Goal: Information Seeking & Learning: Check status

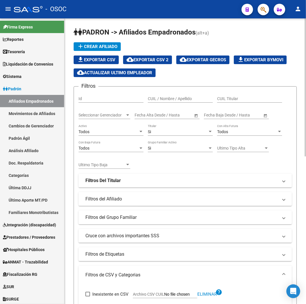
scroll to position [96, 0]
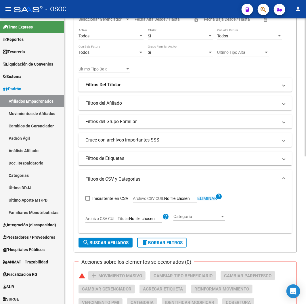
click at [209, 199] on span "Eliminar" at bounding box center [207, 198] width 20 height 5
click at [153, 198] on span "Archivo CSV CUIL" at bounding box center [148, 198] width 31 height 5
click at [164, 198] on input "Archivo CSV CUIL" at bounding box center [180, 198] width 33 height 5
type input "C:\fakepath\archivo para filtrar en SAAS.csv"
click at [111, 240] on button "search Buscar Afiliados" at bounding box center [106, 243] width 54 height 10
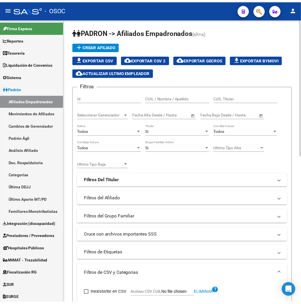
scroll to position [0, 0]
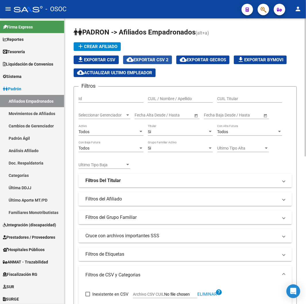
click at [150, 56] on button "cloud_download Exportar CSV 2" at bounding box center [147, 60] width 49 height 9
click at [265, 6] on span "button" at bounding box center [264, 10] width 6 height 12
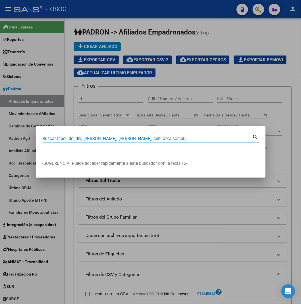
paste input "20427593062"
type input "20427593062"
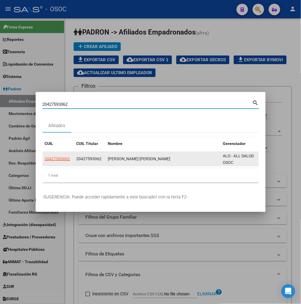
click at [45, 162] on datatable-body-cell "20427593062" at bounding box center [59, 159] width 32 height 14
click at [43, 155] on datatable-body-cell "20427593062" at bounding box center [59, 159] width 32 height 14
click at [45, 156] on app-link-go-to "20427593062" at bounding box center [57, 159] width 25 height 7
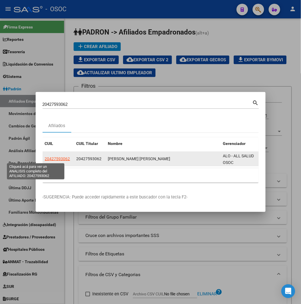
click at [45, 157] on span "20427593062" at bounding box center [57, 159] width 25 height 5
copy span "20427593062"
type textarea "20427593062"
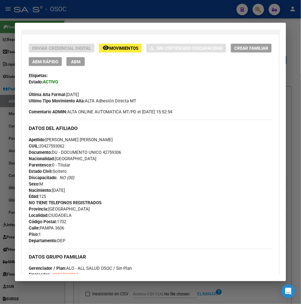
scroll to position [192, 0]
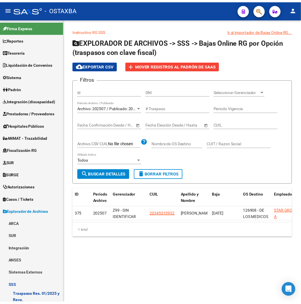
scroll to position [219, 0]
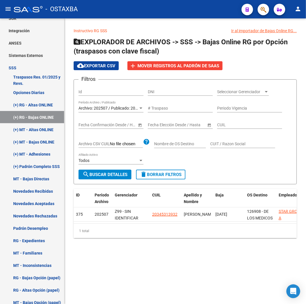
click at [262, 14] on span "button" at bounding box center [264, 10] width 6 height 12
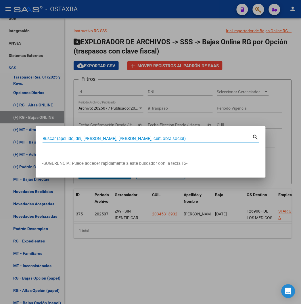
paste input "27-27277133-8"
type input "27272771338"
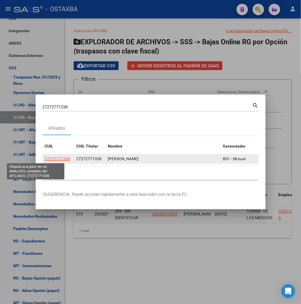
click at [45, 161] on span "27272771338" at bounding box center [57, 159] width 25 height 5
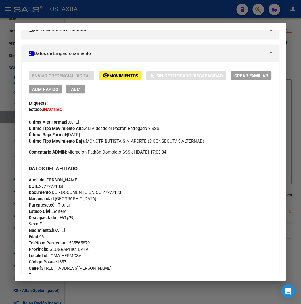
scroll to position [286, 0]
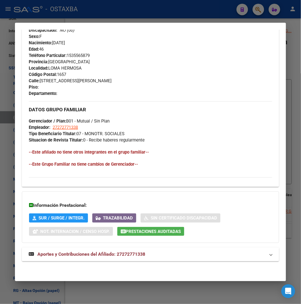
click at [61, 258] on strong "Aportes y Contribuciones del Afiliado: 27272771338" at bounding box center [87, 254] width 117 height 7
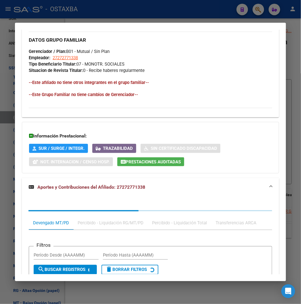
scroll to position [432, 0]
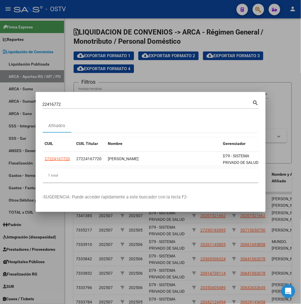
click at [43, 101] on div "22416772 Buscar (apellido, dni, [PERSON_NAME], nro traspaso, cuit, obra social)" at bounding box center [148, 104] width 210 height 9
click at [43, 104] on input "22416772" at bounding box center [148, 104] width 210 height 5
paste input "0426076374"
type input "20426076374"
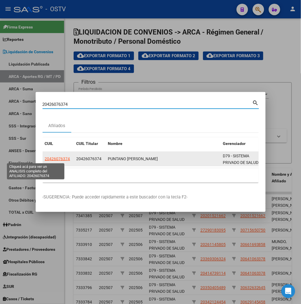
click at [45, 161] on span "20426076374" at bounding box center [57, 159] width 25 height 5
type textarea "20426076374"
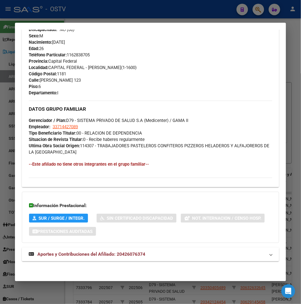
click at [88, 255] on span "Aportes y Contribuciones del Afiliado: 20426076374" at bounding box center [91, 254] width 108 height 5
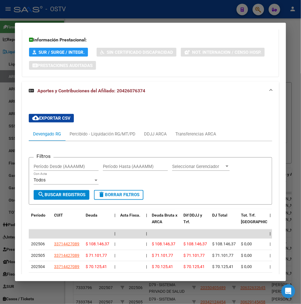
scroll to position [499, 0]
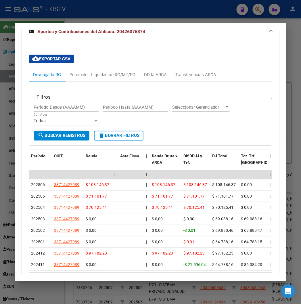
click at [39, 16] on div at bounding box center [150, 152] width 301 height 304
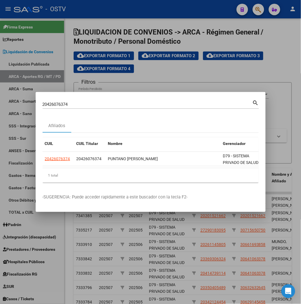
click at [47, 103] on input "20426076374" at bounding box center [148, 104] width 210 height 5
paste input "316797041"
type input "20316797041"
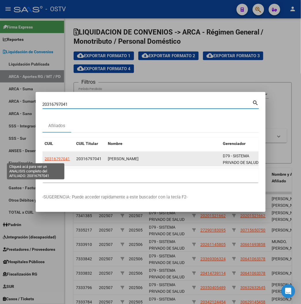
click at [45, 159] on span "20316797041" at bounding box center [57, 159] width 25 height 5
type textarea "20316797041"
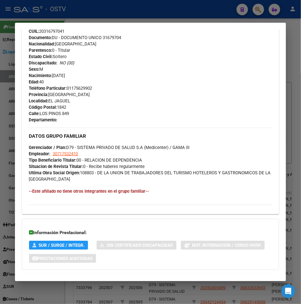
scroll to position [267, 0]
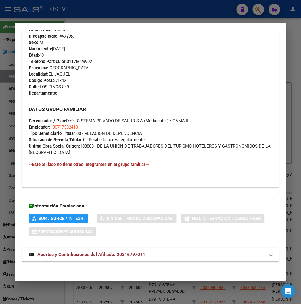
click at [75, 256] on span "Aportes y Contribuciones del Afiliado: 20316797041" at bounding box center [91, 254] width 108 height 5
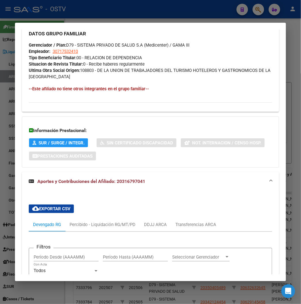
scroll to position [525, 0]
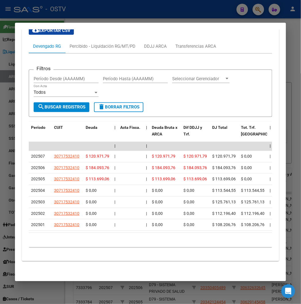
click at [117, 4] on div at bounding box center [150, 152] width 301 height 304
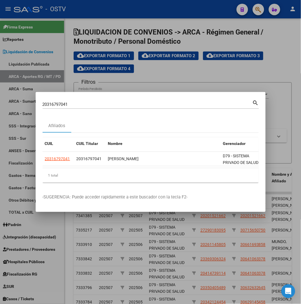
click at [47, 103] on input "20316797041" at bounding box center [148, 104] width 210 height 5
paste input "409507949"
type input "20409507949"
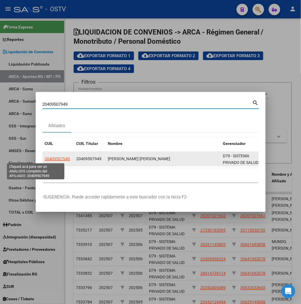
click at [45, 159] on span "20409507949" at bounding box center [57, 159] width 25 height 5
type textarea "20409507949"
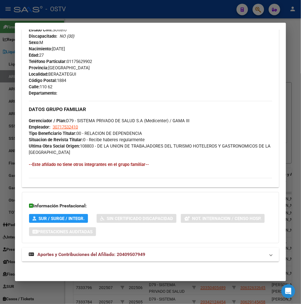
click at [62, 254] on span "Aportes y Contribuciones del Afiliado: 20409507949" at bounding box center [91, 254] width 108 height 5
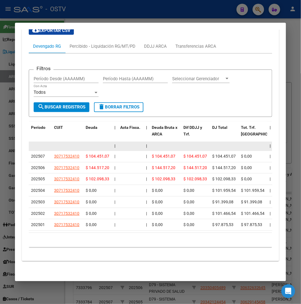
scroll to position [528, 0]
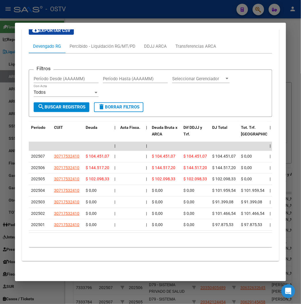
drag, startPoint x: 109, startPoint y: 12, endPoint x: 107, endPoint y: 18, distance: 6.6
click at [109, 12] on div at bounding box center [150, 152] width 301 height 304
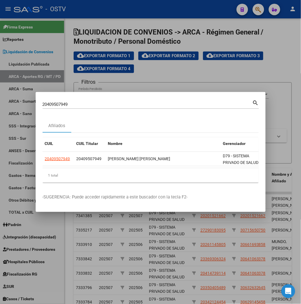
click at [46, 102] on input "20409507949" at bounding box center [148, 104] width 210 height 5
paste input "29602441"
type input "20429602441"
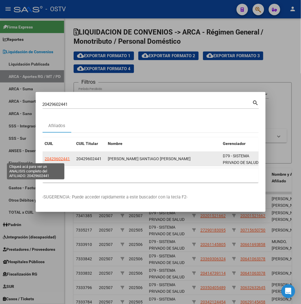
click at [45, 158] on span "20429602441" at bounding box center [57, 159] width 25 height 5
type textarea "20429602441"
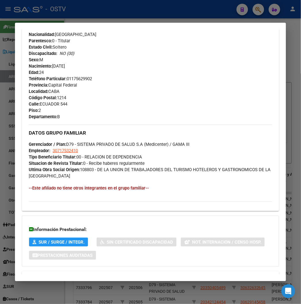
scroll to position [274, 0]
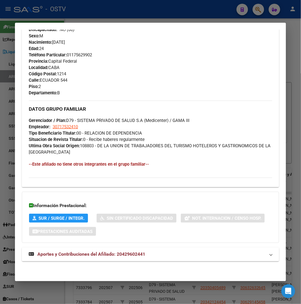
click at [71, 254] on span "Aportes y Contribuciones del Afiliado: 20429602441" at bounding box center [91, 254] width 108 height 5
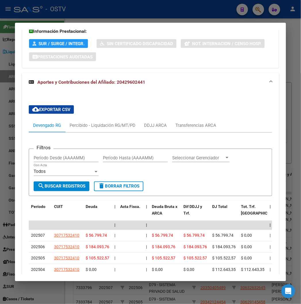
scroll to position [465, 0]
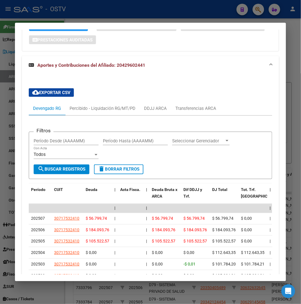
click at [134, 13] on div at bounding box center [150, 152] width 301 height 304
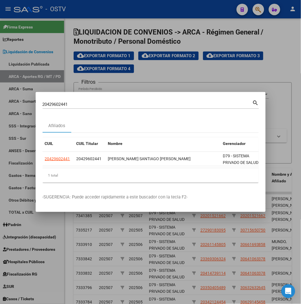
click at [43, 108] on div "20429602441 Buscar (apellido, dni, cuil, nro traspaso, cuit, obra social)" at bounding box center [148, 104] width 210 height 9
click at [43, 105] on input "20429602441" at bounding box center [148, 104] width 210 height 5
paste input "7444553540"
type input "27444553540"
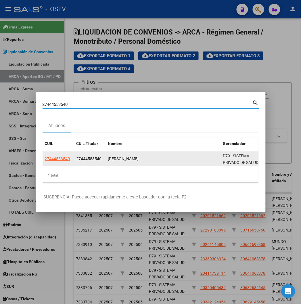
click at [45, 157] on span "27444553540" at bounding box center [57, 159] width 25 height 5
type textarea "27444553540"
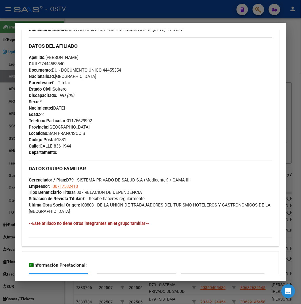
scroll to position [267, 0]
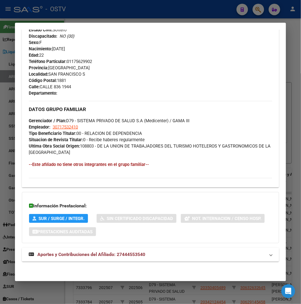
click at [47, 259] on mat-expansion-panel-header "Aportes y Contribuciones del Afiliado: 27444553540" at bounding box center [150, 255] width 257 height 14
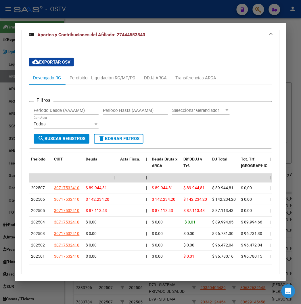
scroll to position [493, 0]
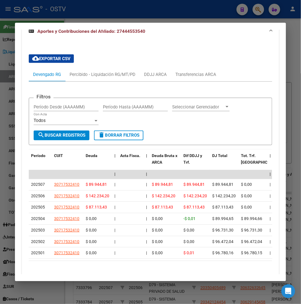
click at [100, 9] on div at bounding box center [150, 152] width 301 height 304
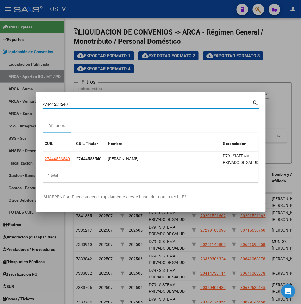
click at [50, 103] on input "27444553540" at bounding box center [148, 104] width 210 height 5
paste input "50319037"
type input "27450319037"
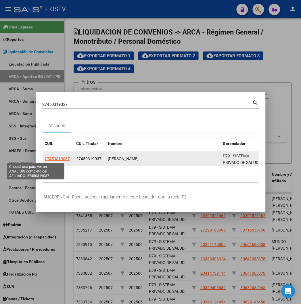
click at [45, 157] on span "27450319037" at bounding box center [57, 159] width 25 height 5
type textarea "27450319037"
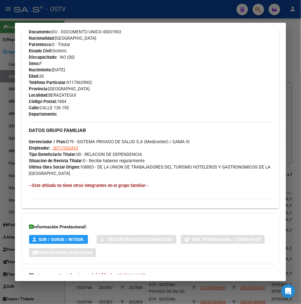
scroll to position [267, 0]
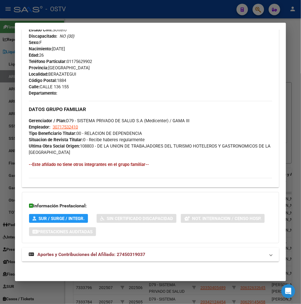
click at [139, 254] on mat-panel-title "Aportes y Contribuciones del Afiliado: 27450319037" at bounding box center [147, 255] width 237 height 7
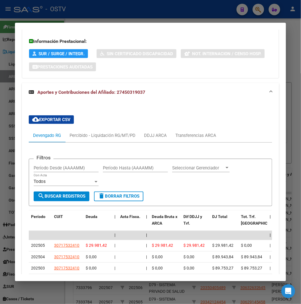
scroll to position [492, 0]
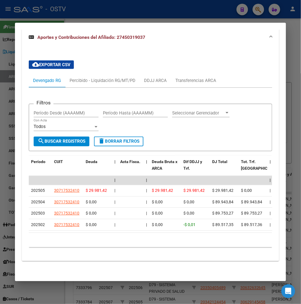
click at [95, 9] on div at bounding box center [150, 152] width 301 height 304
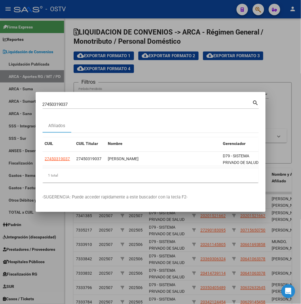
click at [43, 104] on input "27450319037" at bounding box center [148, 104] width 210 height 5
paste input "1999295"
type input "27451999295"
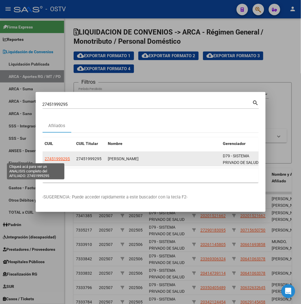
click at [45, 157] on span "27451999295" at bounding box center [57, 159] width 25 height 5
type textarea "27451999295"
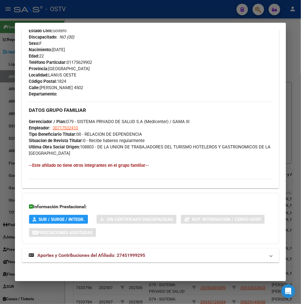
scroll to position [267, 0]
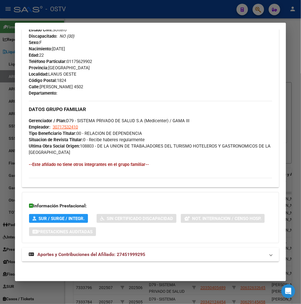
click at [74, 258] on strong "Aportes y Contribuciones del Afiliado: 27451999295" at bounding box center [87, 255] width 117 height 7
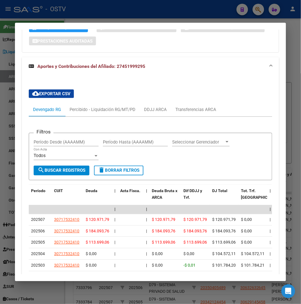
scroll to position [528, 0]
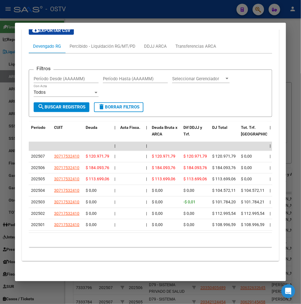
click at [112, 13] on div at bounding box center [150, 152] width 301 height 304
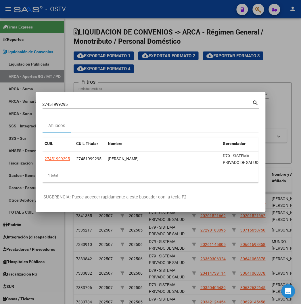
click at [45, 101] on div "27451999295 Buscar (apellido, dni, cuil, nro traspaso, cuit, obra social)" at bounding box center [148, 104] width 210 height 9
click at [46, 104] on input "27451999295" at bounding box center [148, 104] width 210 height 5
paste input "9251419"
type input "27459251419"
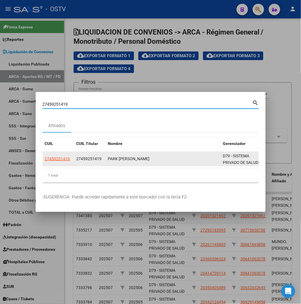
click at [45, 159] on span "27459251419" at bounding box center [57, 159] width 25 height 5
type textarea "27459251419"
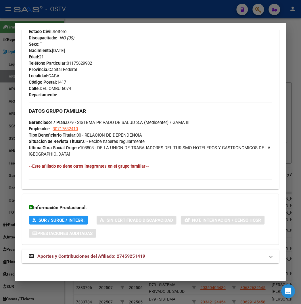
scroll to position [267, 0]
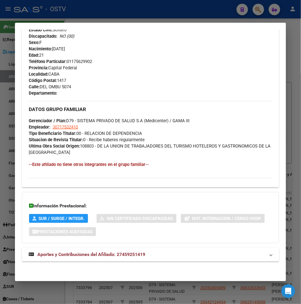
click at [76, 264] on div "DATOS PADRÓN ÁGIL: PARK GABRIELA CELESTE | ACTIVO | AFILIADO TITULAR Datos Pers…" at bounding box center [150, 25] width 257 height 485
click at [81, 252] on span "Aportes y Contribuciones del Afiliado: 27459251419" at bounding box center [91, 254] width 108 height 5
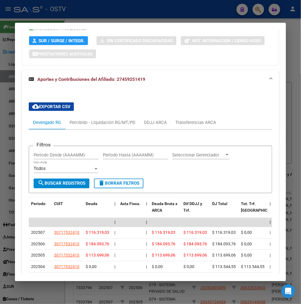
scroll to position [528, 0]
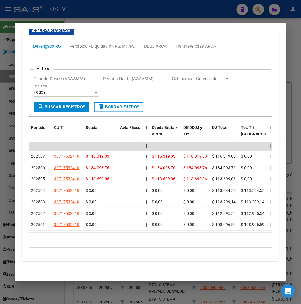
click at [29, 16] on div at bounding box center [150, 152] width 301 height 304
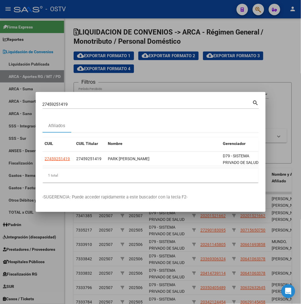
click at [43, 104] on input "27459251419" at bounding box center [148, 104] width 210 height 5
paste input "0396277256"
type input "20396277256"
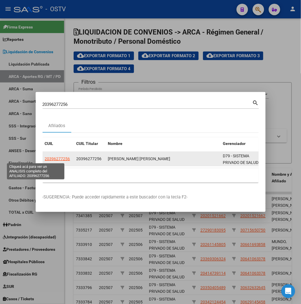
click at [45, 160] on span "20396277256" at bounding box center [57, 159] width 25 height 5
type textarea "20396277256"
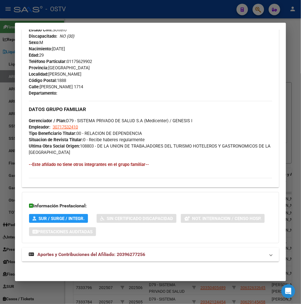
click at [93, 256] on span "Aportes y Contribuciones del Afiliado: 20396277256" at bounding box center [91, 254] width 108 height 5
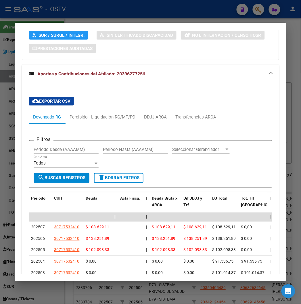
scroll to position [516, 0]
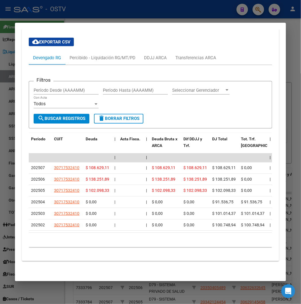
click at [82, 1] on div at bounding box center [150, 152] width 301 height 304
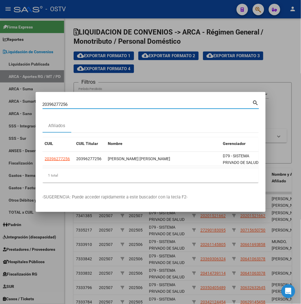
click at [77, 105] on input "20396277256" at bounding box center [148, 104] width 210 height 5
paste input "411079768"
type input "20411079768"
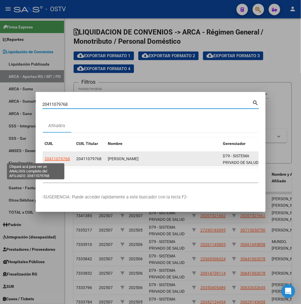
click at [45, 160] on span "20411079768" at bounding box center [57, 159] width 25 height 5
type textarea "20411079768"
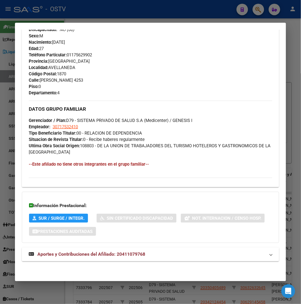
click at [91, 258] on mat-expansion-panel-header "Aportes y Contribuciones del Afiliado: 20411079768" at bounding box center [150, 255] width 257 height 14
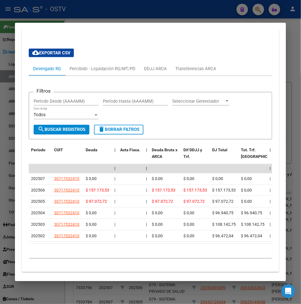
scroll to position [522, 0]
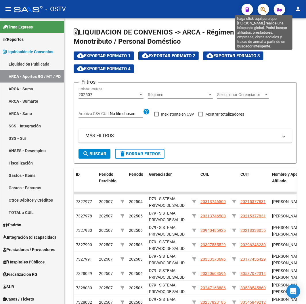
click at [263, 12] on icon "button" at bounding box center [264, 9] width 6 height 7
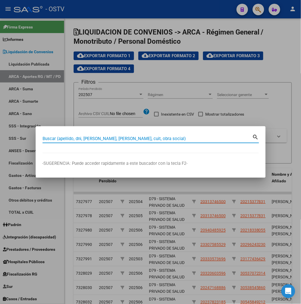
paste input "20333573696"
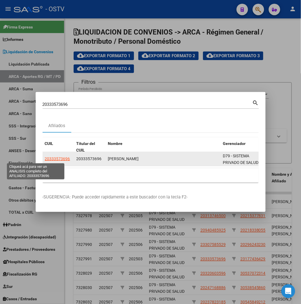
click at [45, 160] on font "20333573696" at bounding box center [57, 159] width 25 height 5
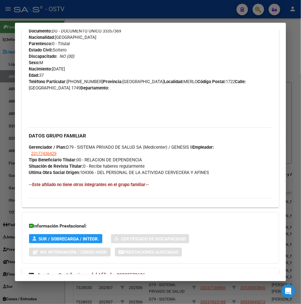
scroll to position [269, 0]
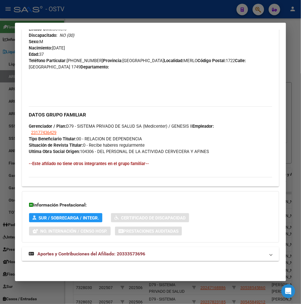
click at [88, 249] on mat-expansion-panel-header "Aportes y Contribuciones del Afiliado: 20333573696" at bounding box center [150, 255] width 257 height 14
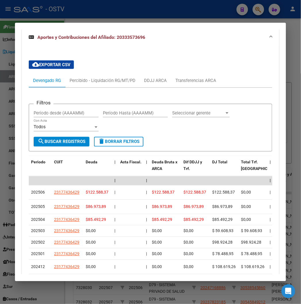
scroll to position [489, 0]
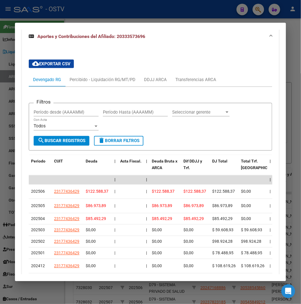
click at [110, 21] on div at bounding box center [150, 152] width 301 height 304
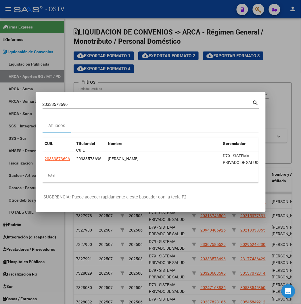
click at [43, 103] on input "20333573696" at bounding box center [148, 104] width 210 height 5
paste input "221241054"
type input "20221241054"
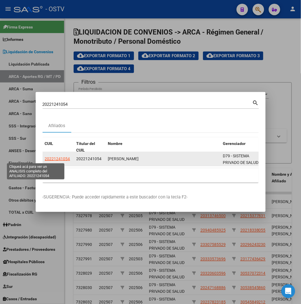
click at [45, 160] on font "20221241054" at bounding box center [57, 159] width 25 height 5
type textarea "20221241054"
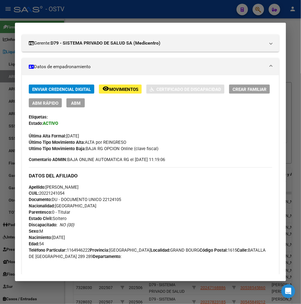
scroll to position [0, 0]
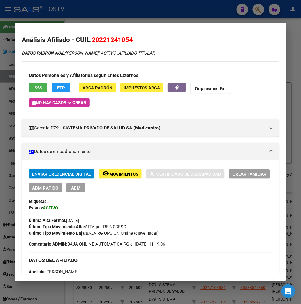
click at [108, 17] on div at bounding box center [150, 152] width 301 height 304
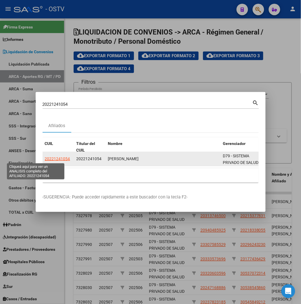
click at [46, 161] on font "20221241054" at bounding box center [57, 159] width 25 height 5
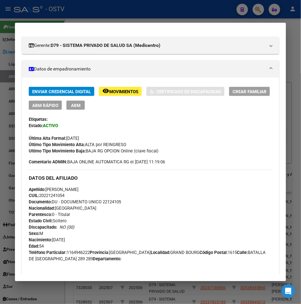
scroll to position [192, 0]
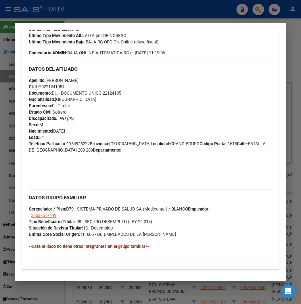
click at [94, 11] on div at bounding box center [150, 152] width 301 height 304
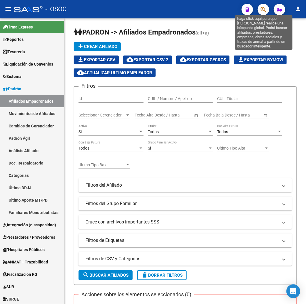
click at [265, 9] on icon "button" at bounding box center [264, 9] width 6 height 7
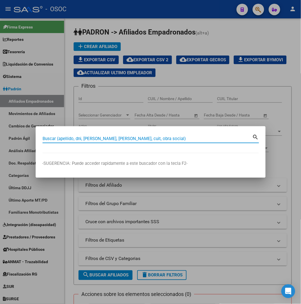
paste input "33297395"
type input "33297395"
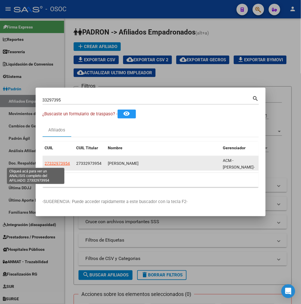
click at [45, 161] on span "27332973954" at bounding box center [57, 163] width 25 height 5
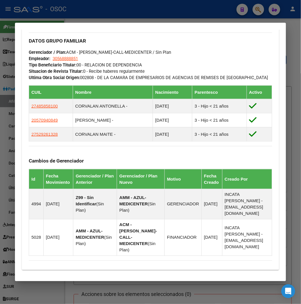
scroll to position [400, 0]
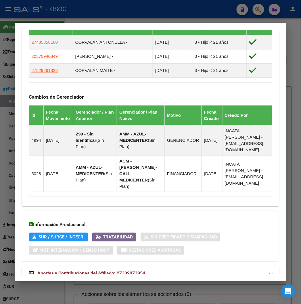
click at [124, 270] on strong "Aportes y Contribuciones del Afiliado: 27332973954" at bounding box center [87, 273] width 117 height 7
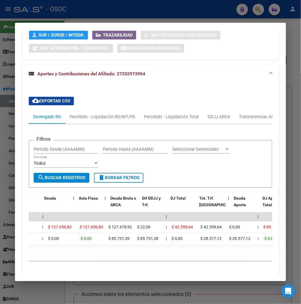
scroll to position [0, 0]
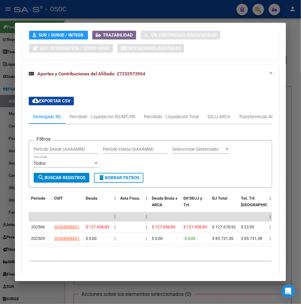
click at [242, 14] on div at bounding box center [150, 152] width 301 height 304
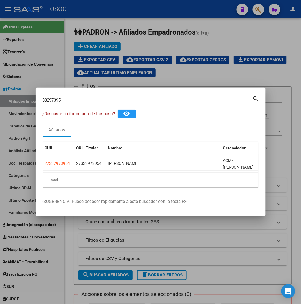
click at [264, 15] on div at bounding box center [150, 152] width 301 height 304
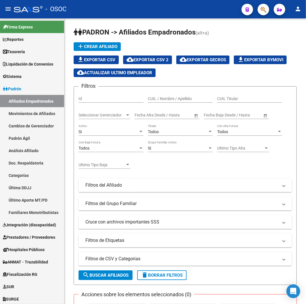
click at [251, 4] on app-interest-calculator at bounding box center [248, 9] width 12 height 12
click at [260, 9] on button "button" at bounding box center [264, 10] width 12 height 12
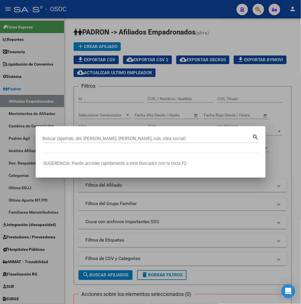
paste input "18113523"
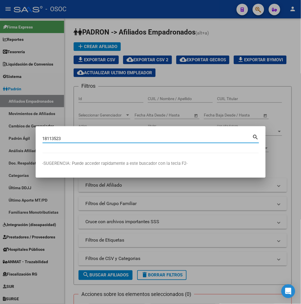
type input "18113523"
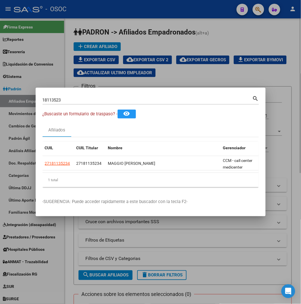
click at [173, 32] on div at bounding box center [150, 152] width 301 height 304
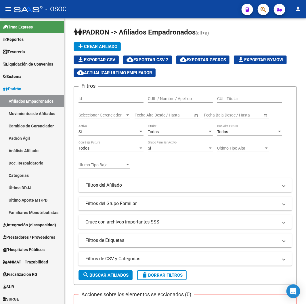
click at [260, 11] on button "button" at bounding box center [264, 10] width 12 height 12
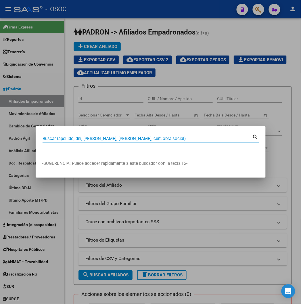
paste input "18113523"
type input "18113523"
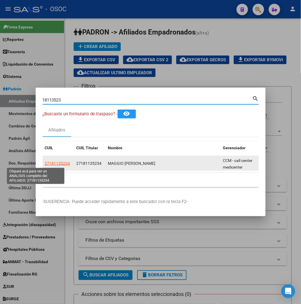
click at [45, 163] on span "27181135234" at bounding box center [57, 163] width 25 height 5
type textarea "27181135234"
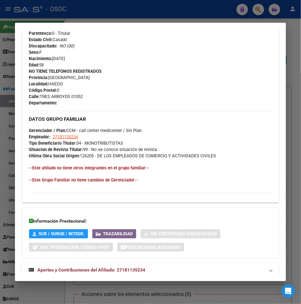
scroll to position [273, 0]
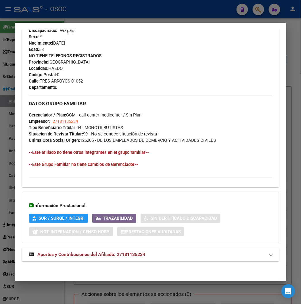
click at [132, 249] on mat-expansion-panel-header "Aportes y Contribuciones del Afiliado: 27181135234" at bounding box center [150, 255] width 257 height 14
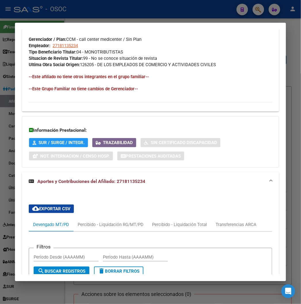
scroll to position [256, 0]
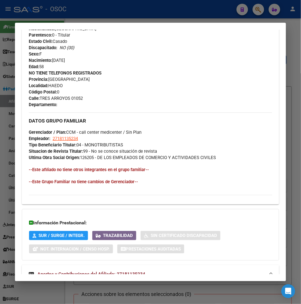
click at [163, 7] on div at bounding box center [150, 152] width 301 height 304
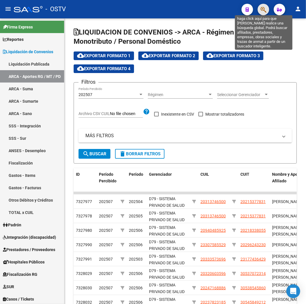
click at [261, 10] on icon "button" at bounding box center [264, 9] width 6 height 7
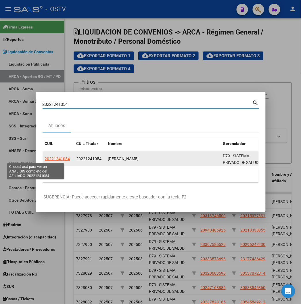
click at [45, 159] on span "20221241054" at bounding box center [57, 159] width 25 height 5
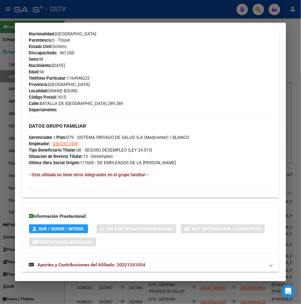
scroll to position [267, 0]
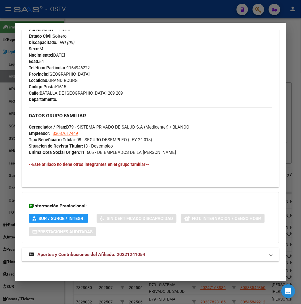
click at [46, 253] on span "Aportes y Contribuciones del Afiliado: 20221241054" at bounding box center [91, 254] width 108 height 5
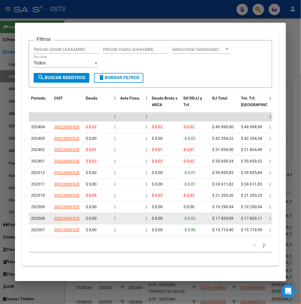
scroll to position [551, 0]
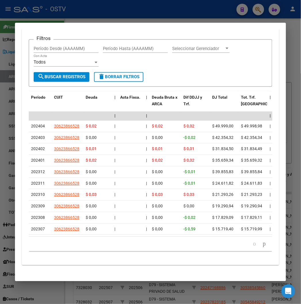
click at [116, 19] on div at bounding box center [150, 152] width 301 height 304
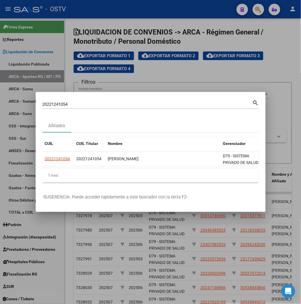
click at [58, 104] on input "20221241054" at bounding box center [148, 104] width 210 height 5
paste input "302247510"
type input "20302247510"
click at [47, 106] on input "20302247510" at bounding box center [148, 104] width 210 height 5
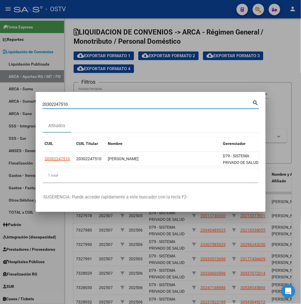
click at [47, 106] on input "20302247510" at bounding box center [148, 104] width 210 height 5
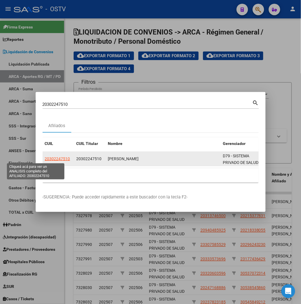
click at [45, 159] on span "20302247510" at bounding box center [57, 159] width 25 height 5
type textarea "20302247510"
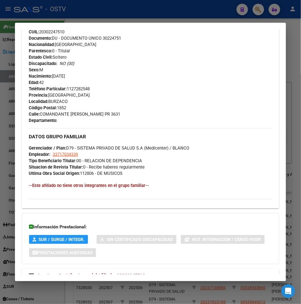
scroll to position [261, 0]
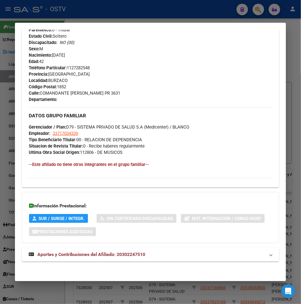
click at [101, 263] on div "DATOS PADRÓN ÁGIL: [PERSON_NAME] | ACTIVO | AFILIADO TITULAR Datos Personales y…" at bounding box center [150, 28] width 257 height 479
click at [99, 258] on strong "Aportes y Contribuciones del Afiliado: 20302247510" at bounding box center [87, 255] width 117 height 7
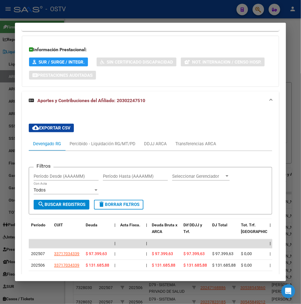
scroll to position [481, 0]
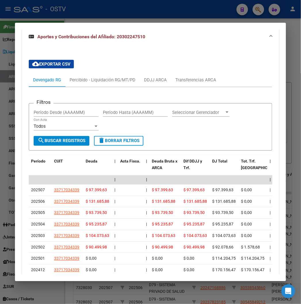
click at [81, 16] on div at bounding box center [150, 152] width 301 height 304
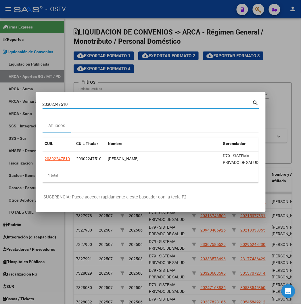
click at [53, 105] on input "20302247510" at bounding box center [148, 104] width 210 height 5
paste input "3620975"
type input "20303620975"
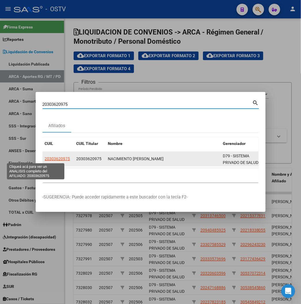
click at [45, 157] on span "20303620975" at bounding box center [57, 159] width 25 height 5
type textarea "20303620975"
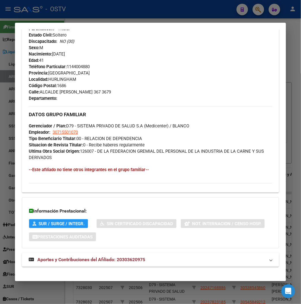
scroll to position [267, 0]
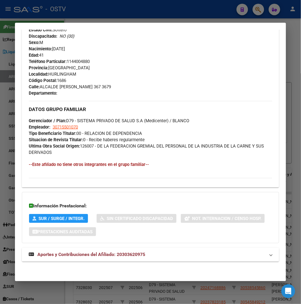
click at [68, 254] on span "Aportes y Contribuciones del Afiliado: 20303620975" at bounding box center [91, 254] width 108 height 5
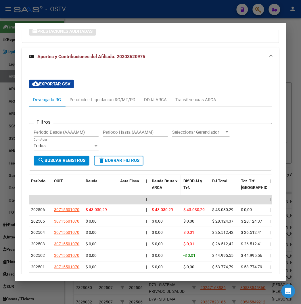
scroll to position [488, 0]
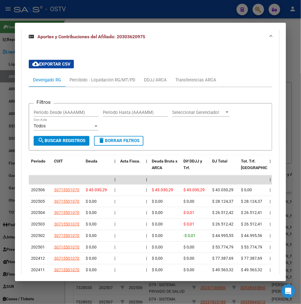
drag, startPoint x: 124, startPoint y: 7, endPoint x: 124, endPoint y: 10, distance: 2.9
click at [124, 7] on div at bounding box center [150, 152] width 301 height 304
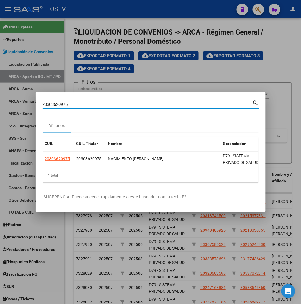
click at [43, 104] on input "20303620975" at bounding box center [148, 104] width 210 height 5
paste input "7321192470"
click at [43, 104] on input "20303620975" at bounding box center [148, 104] width 210 height 5
type input "27321192470"
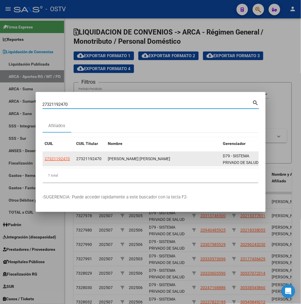
drag, startPoint x: 42, startPoint y: 163, endPoint x: 37, endPoint y: 158, distance: 6.7
click at [43, 161] on datatable-body-cell "27321192470" at bounding box center [59, 159] width 32 height 14
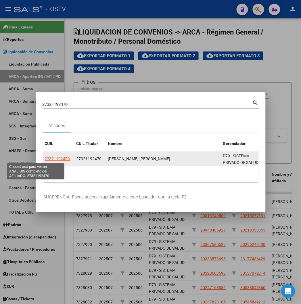
click at [45, 158] on span "27321192470" at bounding box center [57, 159] width 25 height 5
type textarea "27321192470"
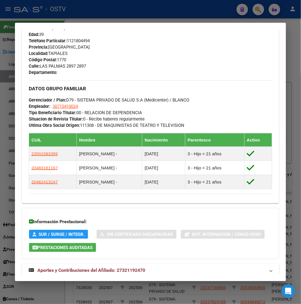
scroll to position [304, 0]
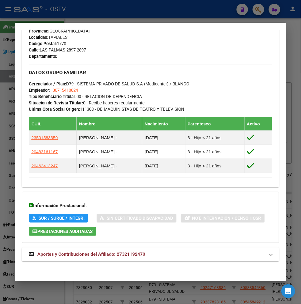
click at [98, 258] on strong "Aportes y Contribuciones del Afiliado: 27321192470" at bounding box center [87, 254] width 117 height 7
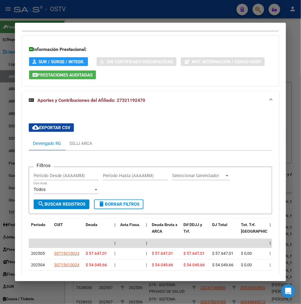
scroll to position [553, 0]
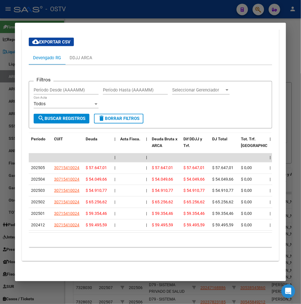
click at [69, 15] on div at bounding box center [150, 152] width 301 height 304
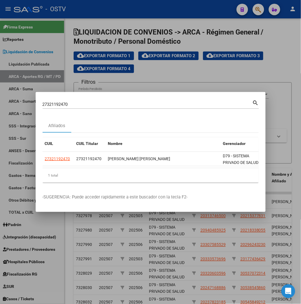
click at [62, 104] on input "27321192470" at bounding box center [148, 104] width 210 height 5
paste input "0372731495"
type input "20372731495"
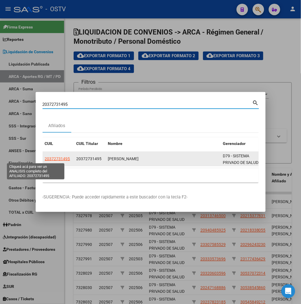
click at [45, 156] on app-link-go-to "20372731495" at bounding box center [57, 159] width 25 height 7
click at [45, 157] on span "20372731495" at bounding box center [57, 159] width 25 height 5
type textarea "20372731495"
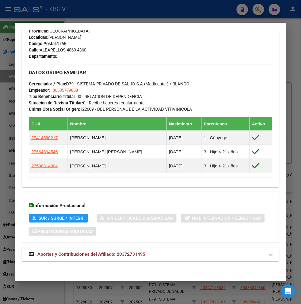
click at [82, 252] on span "Aportes y Contribuciones del Afiliado: 20372731495" at bounding box center [91, 254] width 108 height 5
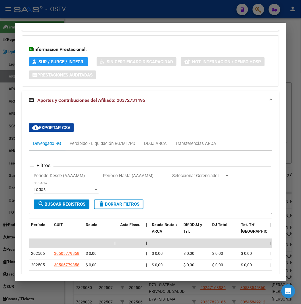
scroll to position [576, 0]
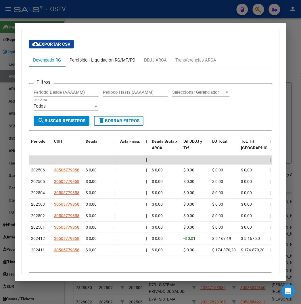
click at [104, 59] on div "Percibido - Liquidación RG/MT/PD" at bounding box center [103, 60] width 66 height 6
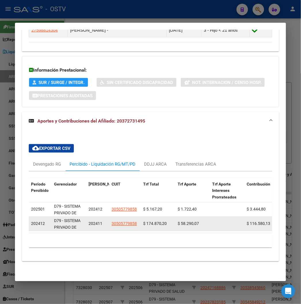
scroll to position [445, 0]
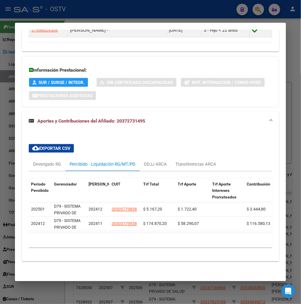
click at [46, 8] on div at bounding box center [150, 152] width 301 height 304
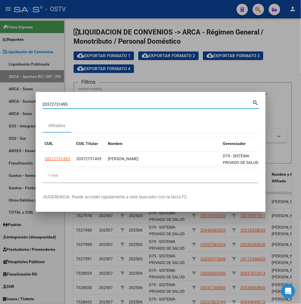
click at [43, 103] on input "20372731495" at bounding box center [148, 104] width 210 height 5
paste input "80890810"
type input "20380890810"
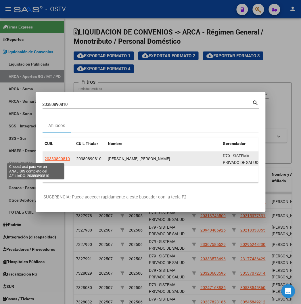
click at [45, 158] on span "20380890810" at bounding box center [57, 159] width 25 height 5
type textarea "20380890810"
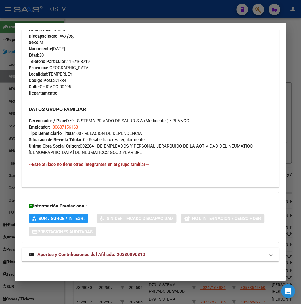
drag, startPoint x: 90, startPoint y: 251, endPoint x: 90, endPoint y: 248, distance: 2.9
click at [90, 251] on mat-expansion-panel-header "Aportes y Contribuciones del Afiliado: 20380890810" at bounding box center [150, 255] width 257 height 14
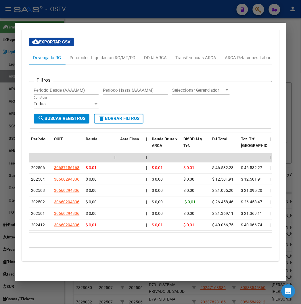
scroll to position [516, 0]
click at [118, 55] on div "Percibido - Liquidación RG/MT/PD" at bounding box center [103, 58] width 66 height 6
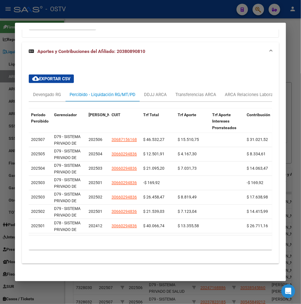
scroll to position [480, 0]
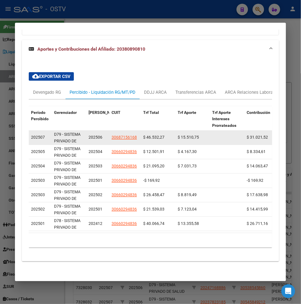
click at [153, 136] on datatable-body-cell "$ 46.532,27" at bounding box center [158, 138] width 35 height 14
click at [153, 136] on div "$ 46.532,27" at bounding box center [158, 137] width 30 height 7
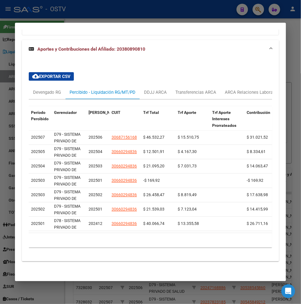
click at [62, 7] on div at bounding box center [150, 152] width 301 height 304
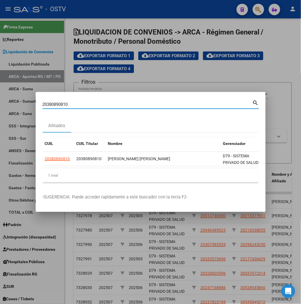
click at [43, 103] on input "20380890810" at bounding box center [148, 104] width 210 height 5
paste input "945798816"
type input "20945798816"
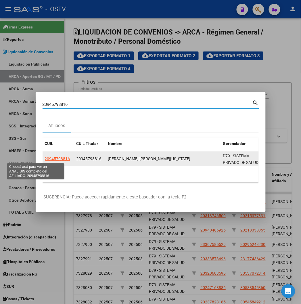
click at [45, 160] on span "20945798816" at bounding box center [57, 159] width 25 height 5
type textarea "20945798816"
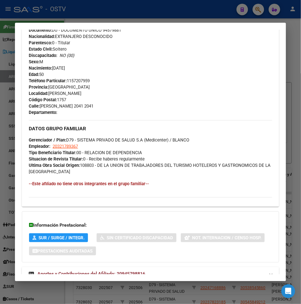
scroll to position [267, 0]
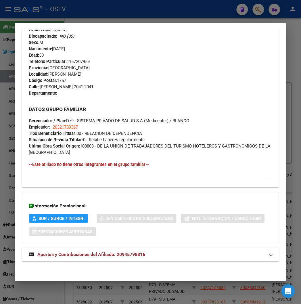
click at [56, 264] on div "DATOS PADRÓN ÁGIL: [PERSON_NAME] [PERSON_NAME][US_STATE] | ACTIVO | AFILIADO TI…" at bounding box center [150, 25] width 257 height 485
click at [55, 258] on mat-expansion-panel-header "Aportes y Contribuciones del Afiliado: 20945798816" at bounding box center [150, 255] width 257 height 14
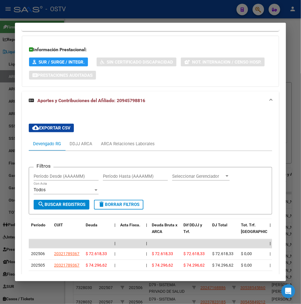
scroll to position [539, 0]
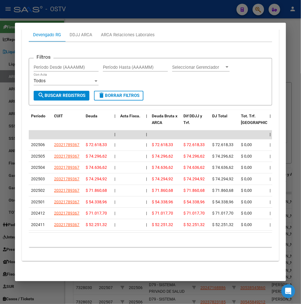
click at [83, 18] on div at bounding box center [150, 152] width 301 height 304
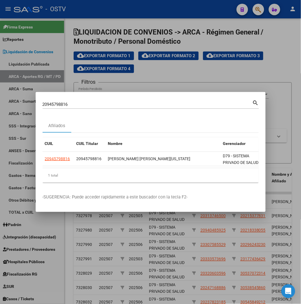
click at [43, 105] on input "20945798816" at bounding box center [148, 104] width 210 height 5
paste input "9453635"
type input "20949453635"
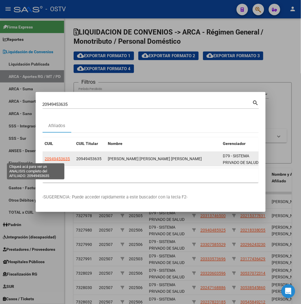
click at [45, 160] on span "20949453635" at bounding box center [57, 159] width 25 height 5
type textarea "20949453635"
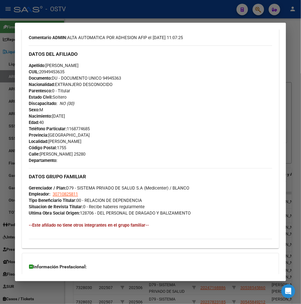
scroll to position [261, 0]
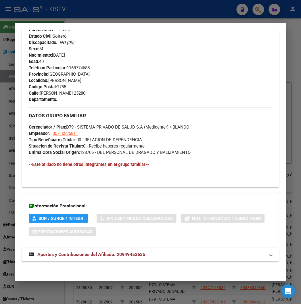
click at [77, 263] on div "DATOS PADRÓN ÁGIL: [PERSON_NAME] [PERSON_NAME] [PERSON_NAME] | ACTIVO | AFILIAD…" at bounding box center [150, 28] width 257 height 479
click at [91, 254] on span "Aportes y Contribuciones del Afiliado: 20949453635" at bounding box center [91, 254] width 108 height 5
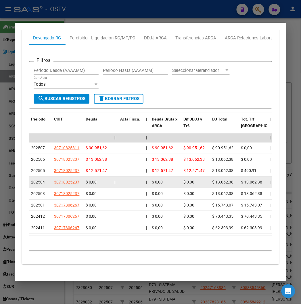
scroll to position [533, 0]
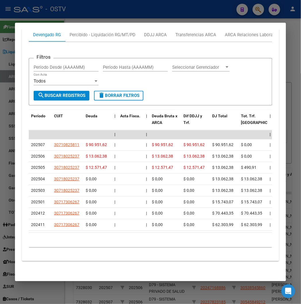
drag, startPoint x: 127, startPoint y: 7, endPoint x: 107, endPoint y: 27, distance: 27.9
click at [127, 7] on div at bounding box center [150, 152] width 301 height 304
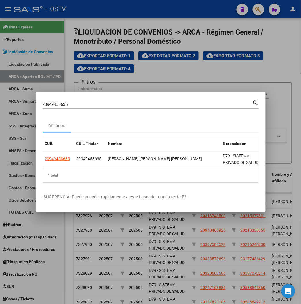
click at [43, 104] on input "20949453635" at bounding box center [148, 104] width 210 height 5
paste input "26191286"
type input "20261912865"
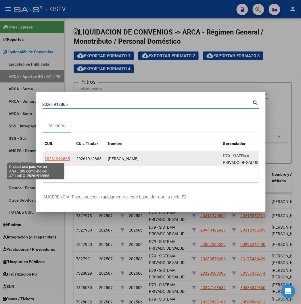
click at [45, 157] on span "20261912865" at bounding box center [57, 159] width 25 height 5
type textarea "20261912865"
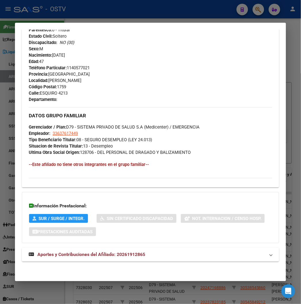
click at [59, 256] on span "Aportes y Contribuciones del Afiliado: 20261912865" at bounding box center [91, 254] width 108 height 5
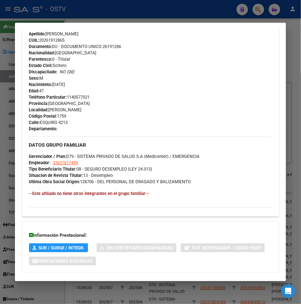
scroll to position [224, 0]
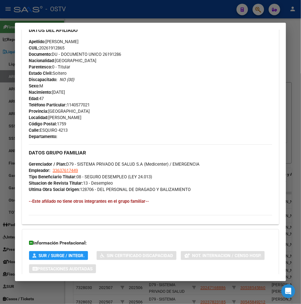
click at [94, 17] on div at bounding box center [150, 152] width 301 height 304
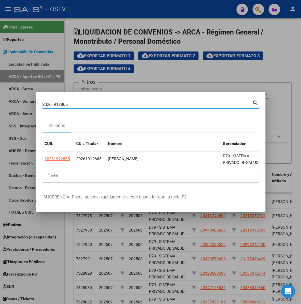
click at [43, 104] on input "20261912865" at bounding box center [148, 104] width 210 height 5
paste input "3267873364"
type input "23267873364"
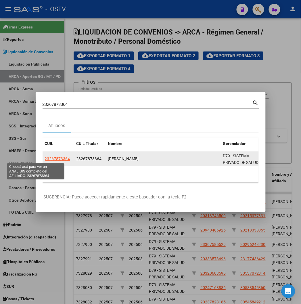
click at [45, 157] on span "23267873364" at bounding box center [57, 159] width 25 height 5
type textarea "23267873364"
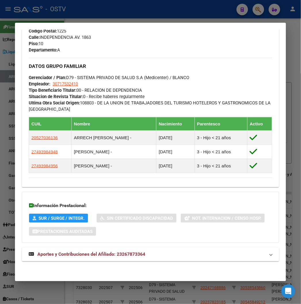
click at [92, 257] on span "Aportes y Contribuciones del Afiliado: 23267873364" at bounding box center [91, 254] width 108 height 5
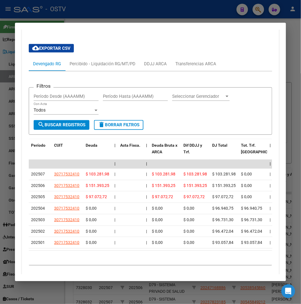
scroll to position [577, 0]
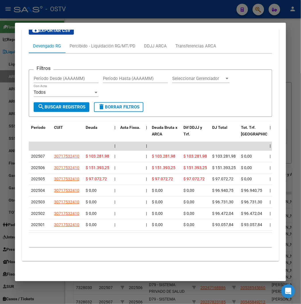
click at [141, 4] on div at bounding box center [150, 152] width 301 height 304
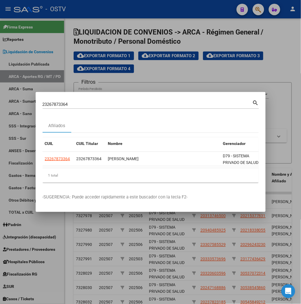
click at [69, 101] on div "23267873364 Buscar (apellido, dni, cuil, [PERSON_NAME], cuit, obra social)" at bounding box center [148, 104] width 210 height 9
click at [66, 102] on input "23267873364" at bounding box center [148, 104] width 210 height 5
paste input "7301460339"
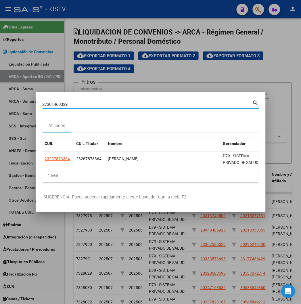
type input "27301460339"
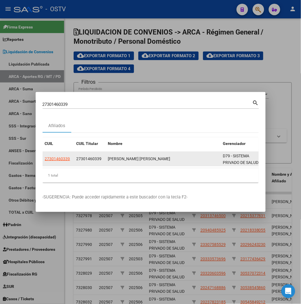
click at [45, 162] on app-link-go-to "27301460339" at bounding box center [57, 159] width 25 height 7
click at [45, 160] on span "27301460339" at bounding box center [57, 159] width 25 height 5
type textarea "27301460339"
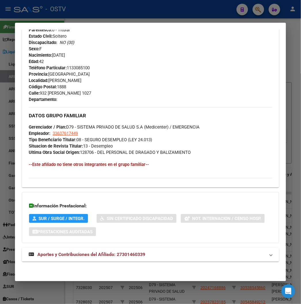
click at [152, 252] on mat-panel-title "Aportes y Contribuciones del Afiliado: 27301460339" at bounding box center [147, 255] width 237 height 7
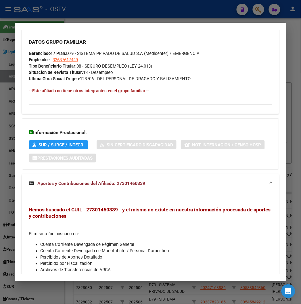
scroll to position [373, 0]
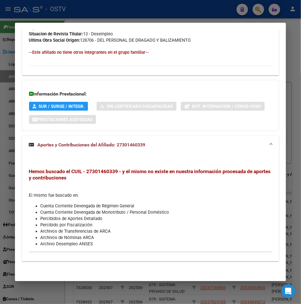
click at [165, 18] on div at bounding box center [150, 152] width 301 height 304
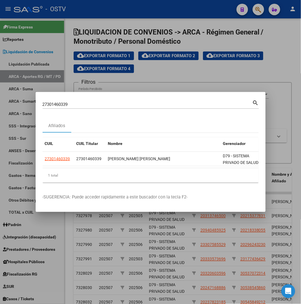
click at [43, 105] on input "27301460339" at bounding box center [148, 104] width 210 height 5
paste input "959132971"
type input "27959132971"
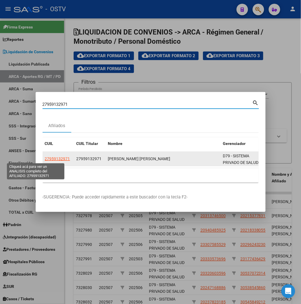
click at [45, 158] on span "27959132971" at bounding box center [57, 159] width 25 height 5
type textarea "27959132971"
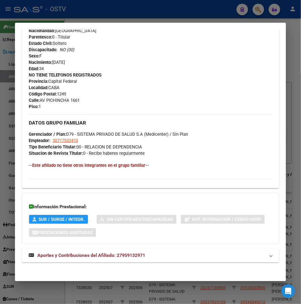
scroll to position [244, 0]
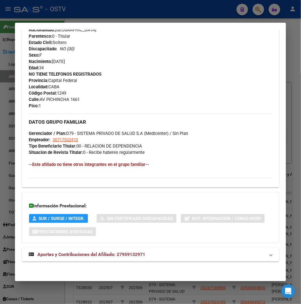
click at [127, 256] on span "Aportes y Contribuciones del Afiliado: 27959132971" at bounding box center [91, 254] width 108 height 5
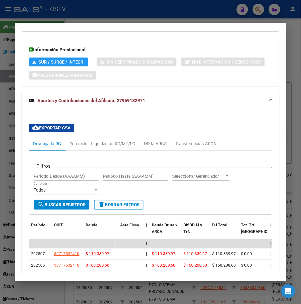
scroll to position [492, 0]
